Goal: Check status: Check status

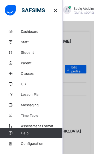
click at [80, 92] on div at bounding box center [47, 77] width 94 height 154
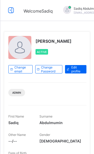
click at [63, 7] on div at bounding box center [67, 10] width 8 height 8
click at [9, 11] on icon at bounding box center [11, 11] width 9 height 8
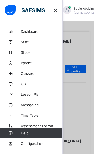
click at [25, 74] on span "Classes" at bounding box center [42, 73] width 42 height 4
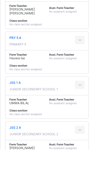
scroll to position [379, 0]
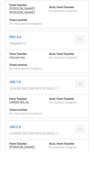
click at [20, 146] on span "JSS 2 A" at bounding box center [33, 148] width 49 height 4
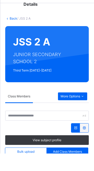
click at [81, 114] on icon at bounding box center [82, 114] width 4 height 5
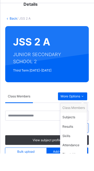
click at [71, 146] on div "Results" at bounding box center [74, 144] width 23 height 5
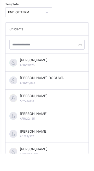
scroll to position [227, 0]
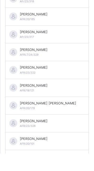
click at [31, 82] on div "[PERSON_NAME] AFR/23/322" at bounding box center [46, 88] width 83 height 18
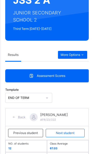
scroll to position [0, 0]
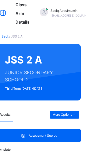
click at [15, 16] on icon at bounding box center [11, 12] width 9 height 9
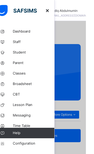
click at [26, 84] on span "Broadsheet" at bounding box center [42, 83] width 42 height 5
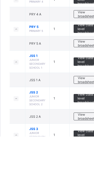
scroll to position [218, 0]
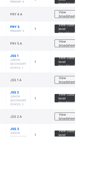
click at [90, 132] on span "View class level broadsheet" at bounding box center [86, 133] width 17 height 12
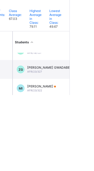
scroll to position [31, 0]
click at [74, 166] on div "MUHAMMAD HAFIZ IBRAHIM AFR/23/322" at bounding box center [60, 165] width 29 height 8
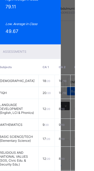
scroll to position [297, 0]
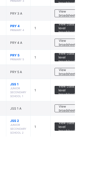
scroll to position [218, 0]
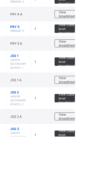
click at [87, 130] on span "View class level broadsheet" at bounding box center [86, 133] width 17 height 12
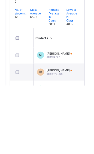
scroll to position [83, 0]
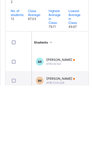
click at [59, 128] on span "[PERSON_NAME]" at bounding box center [60, 128] width 29 height 4
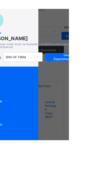
scroll to position [0, 18]
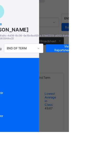
click at [94, 65] on span "View Reportsheet" at bounding box center [85, 65] width 23 height 8
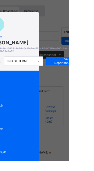
scroll to position [19, 18]
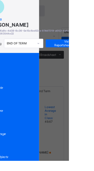
click at [94, 47] on div "View Reportsheet" at bounding box center [85, 46] width 31 height 8
